Goal: Task Accomplishment & Management: Use online tool/utility

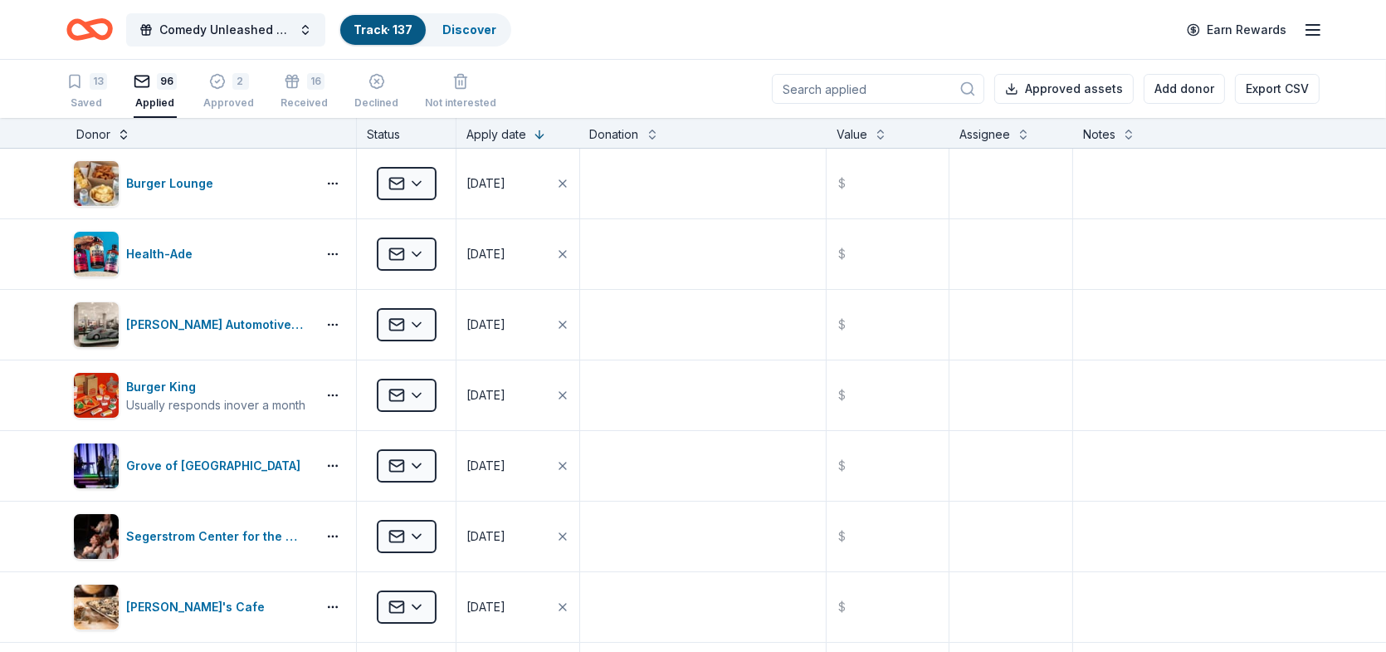
click at [119, 134] on button at bounding box center [123, 133] width 13 height 17
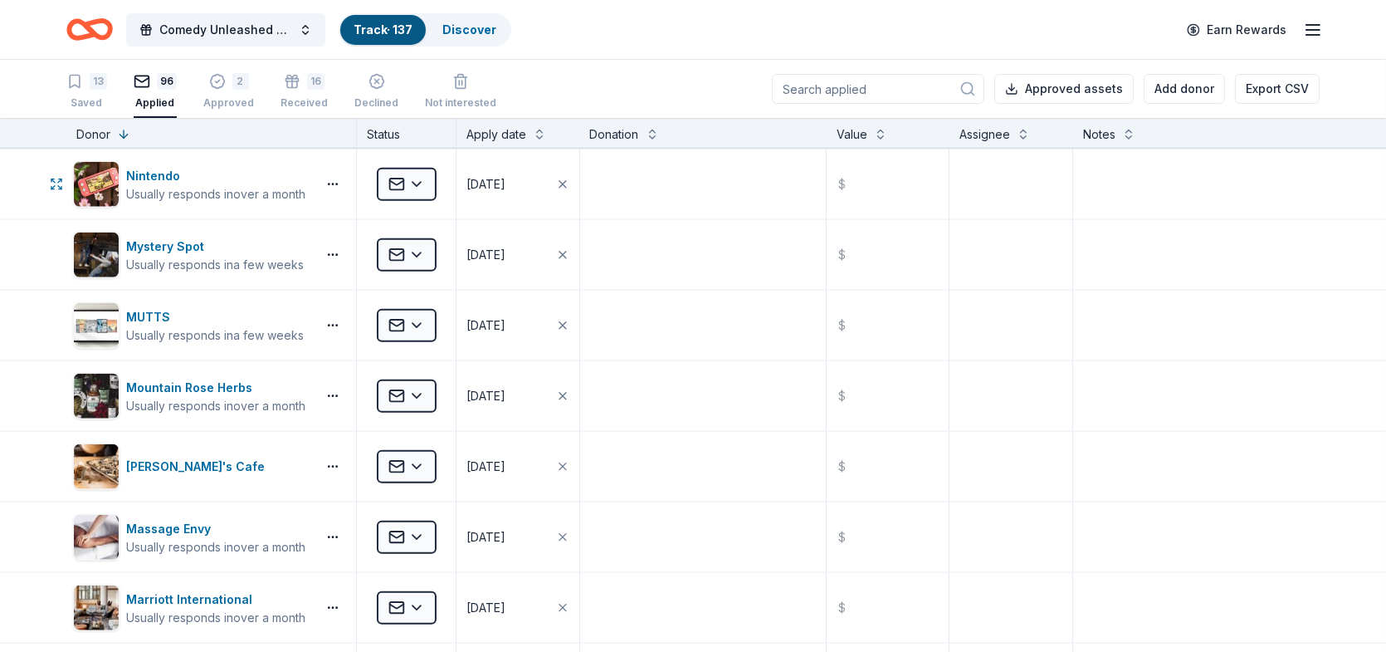
scroll to position [2408, 0]
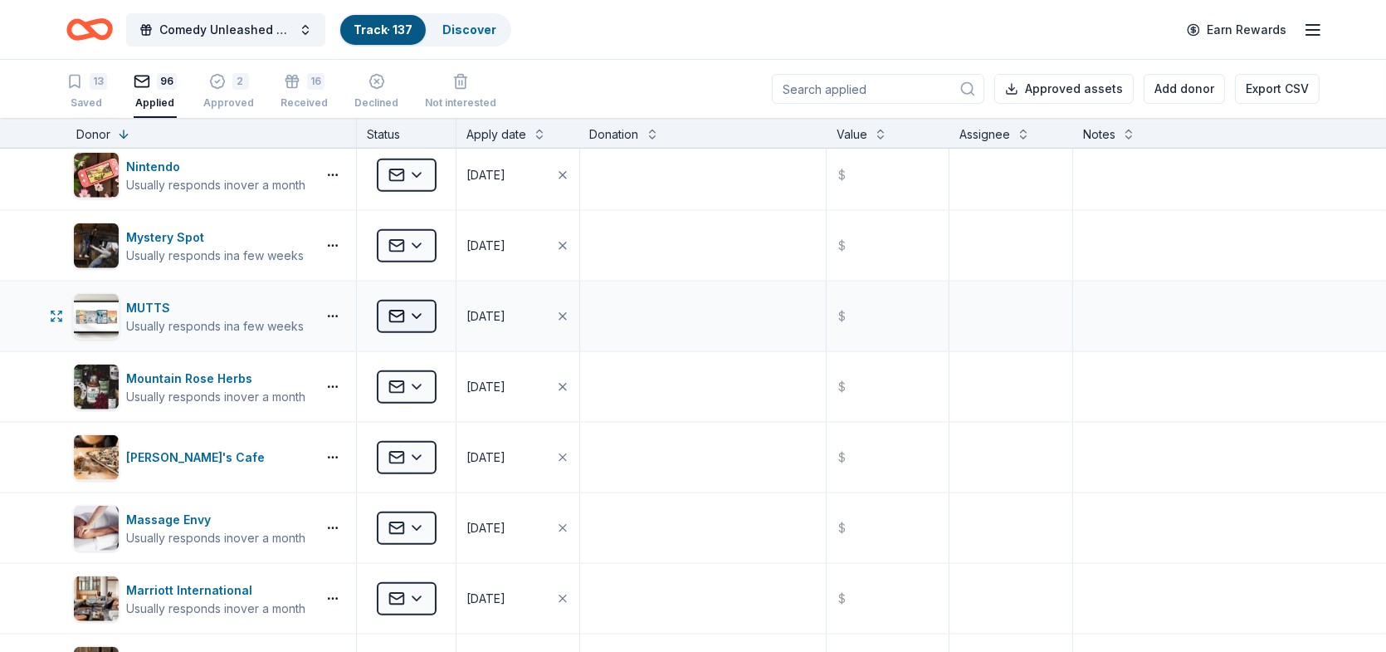
click at [418, 310] on html "Comedy Unleashed 2025 Track · 137 Discover Earn Rewards 13 Saved 96 Applied 2 A…" at bounding box center [693, 326] width 1386 height 652
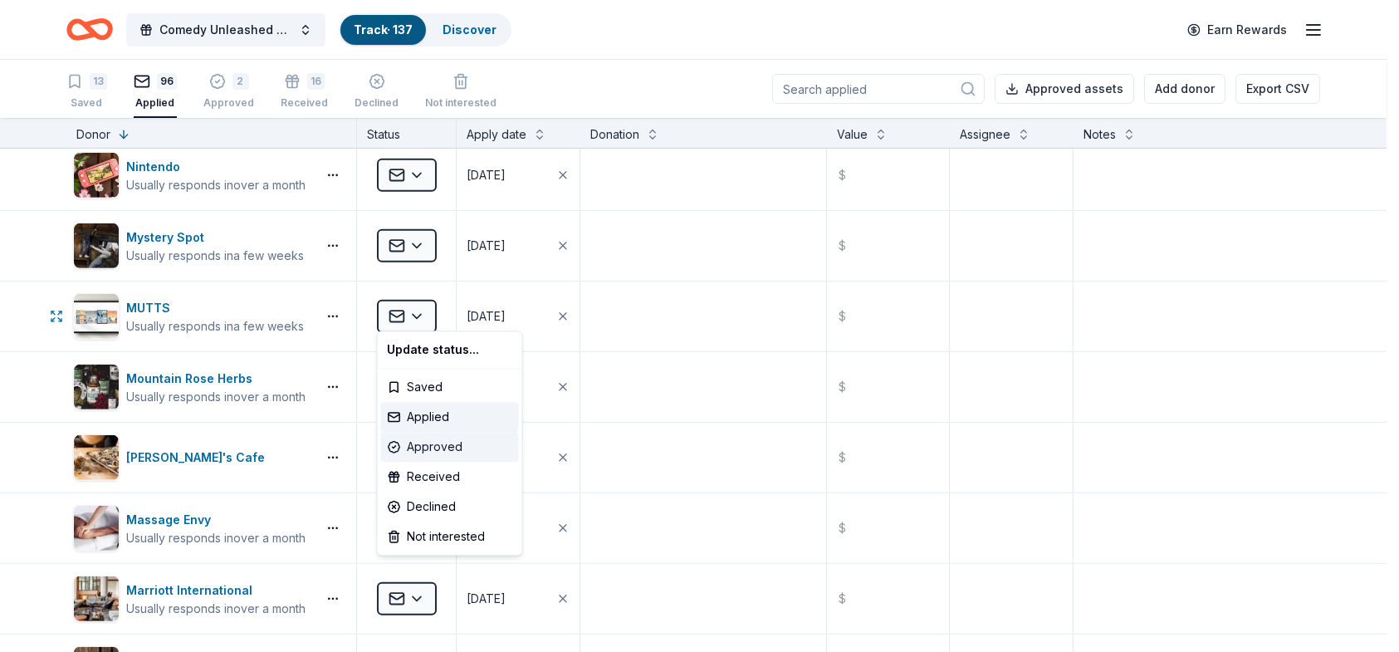
click at [432, 443] on div "Approved" at bounding box center [450, 447] width 138 height 30
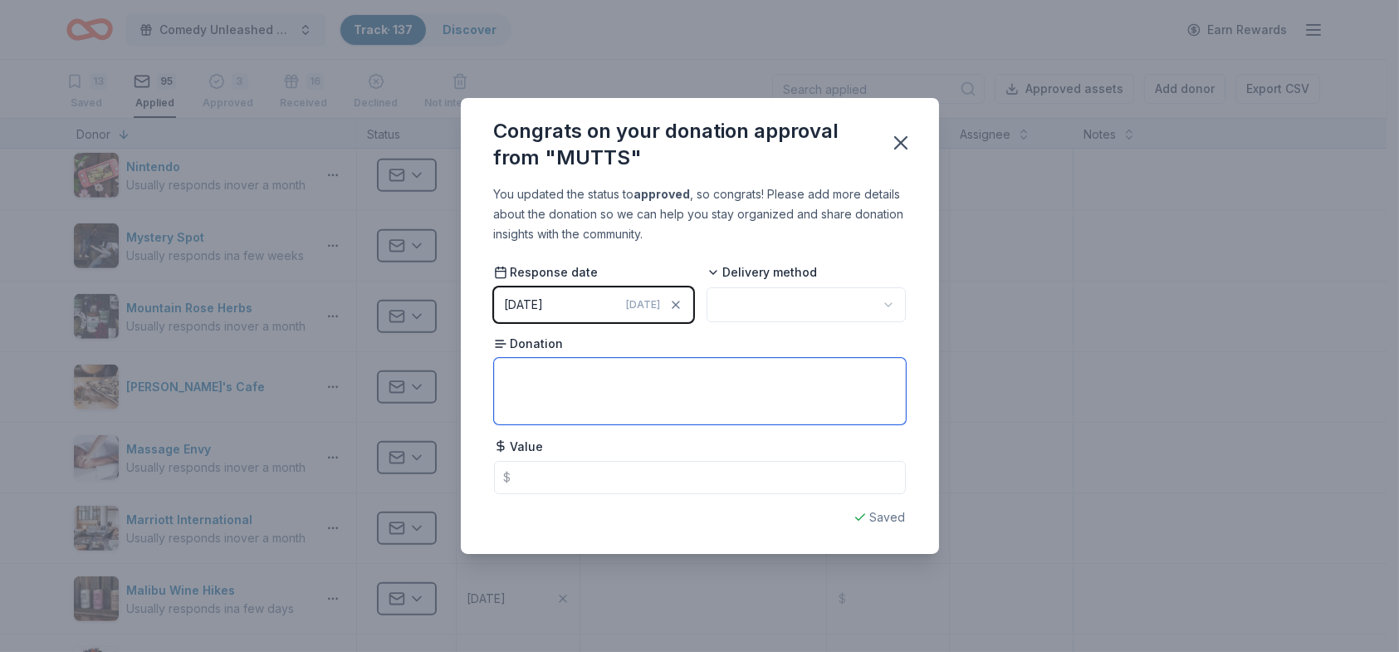
click at [593, 380] on textarea at bounding box center [700, 391] width 412 height 66
type textarea "Signed print"
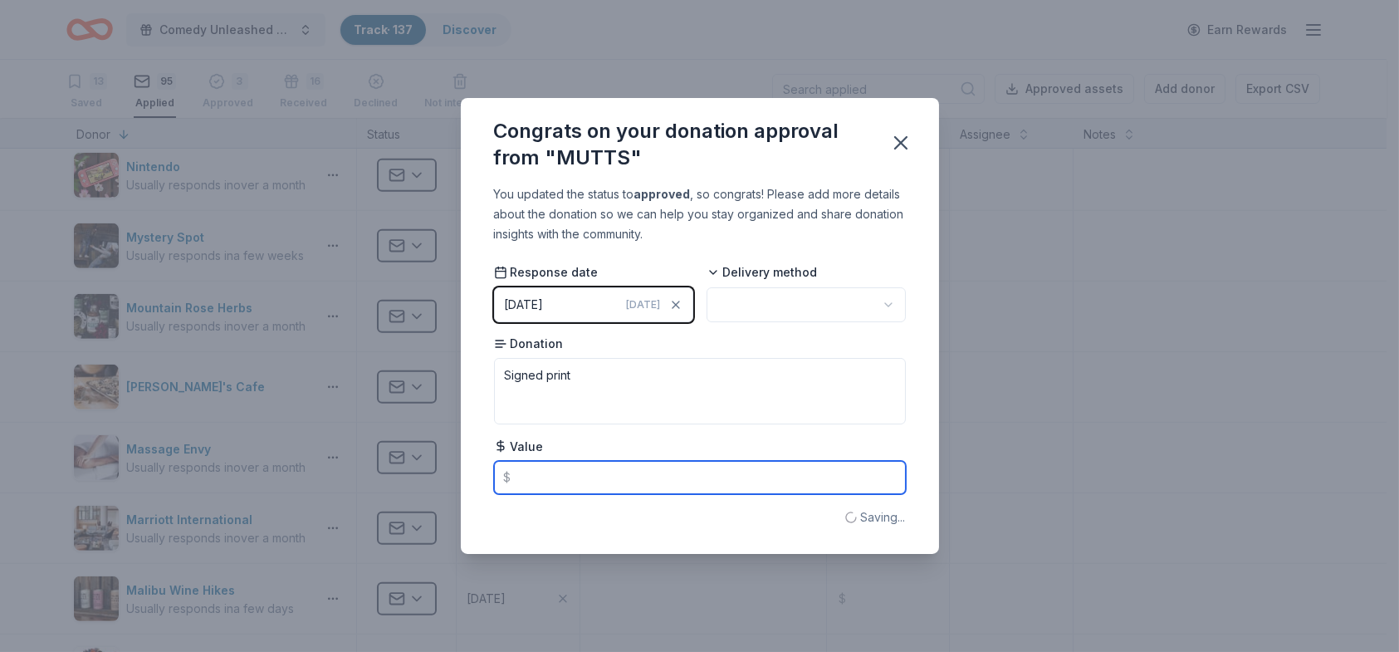
click at [657, 472] on input "text" at bounding box center [700, 477] width 412 height 33
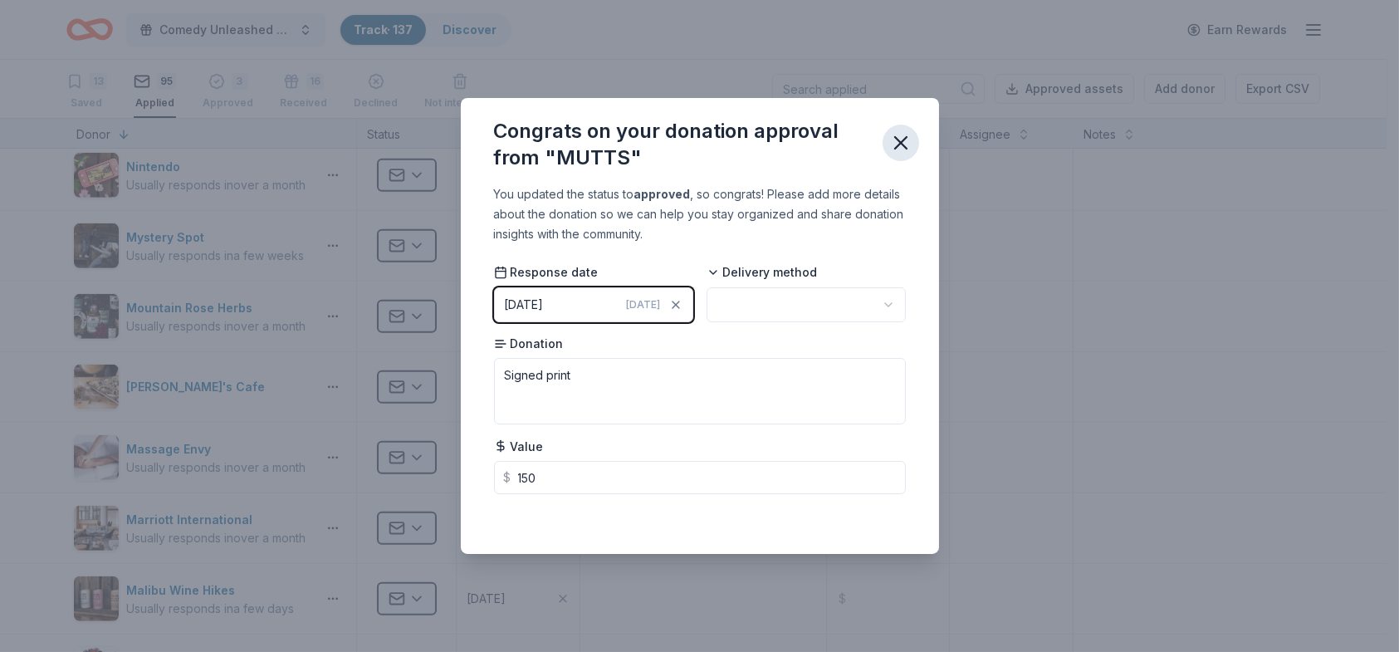
type input "150.00"
click at [897, 134] on icon "button" at bounding box center [900, 142] width 23 height 23
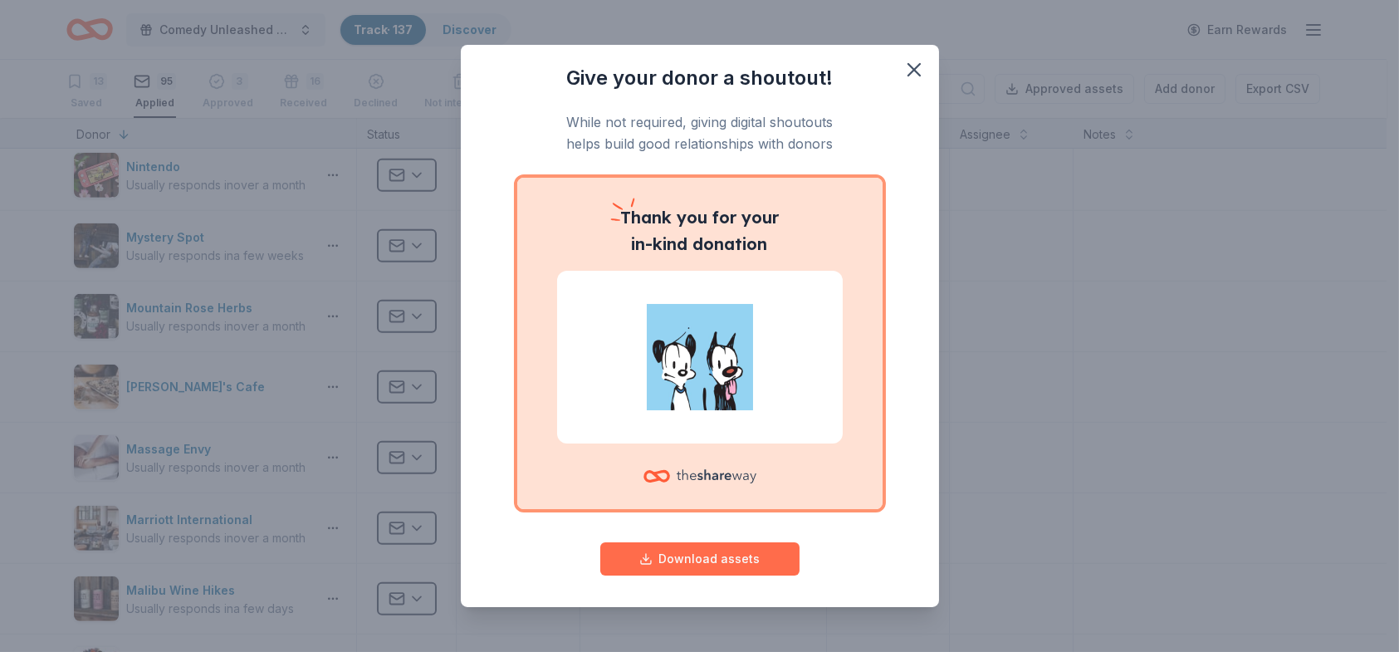
click at [719, 555] on button "Download assets" at bounding box center [699, 558] width 199 height 33
click at [902, 65] on icon "button" at bounding box center [913, 69] width 23 height 23
